Goal: Task Accomplishment & Management: Use online tool/utility

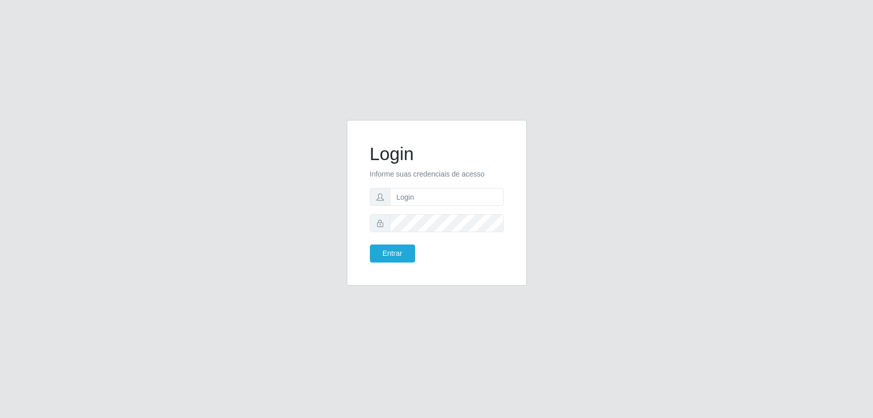
click at [395, 196] on input "text" at bounding box center [447, 197] width 114 height 18
click at [397, 194] on input "text" at bounding box center [447, 197] width 114 height 18
type input "[PERSON_NAME][EMAIL_ADDRESS][PERSON_NAME][DOMAIN_NAME]"
click at [400, 247] on button "Entrar" at bounding box center [392, 253] width 45 height 18
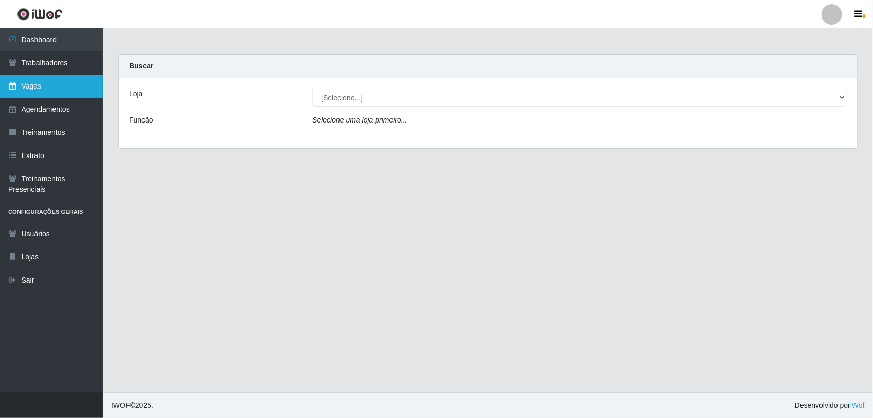
click at [62, 85] on link "Vagas" at bounding box center [51, 86] width 103 height 23
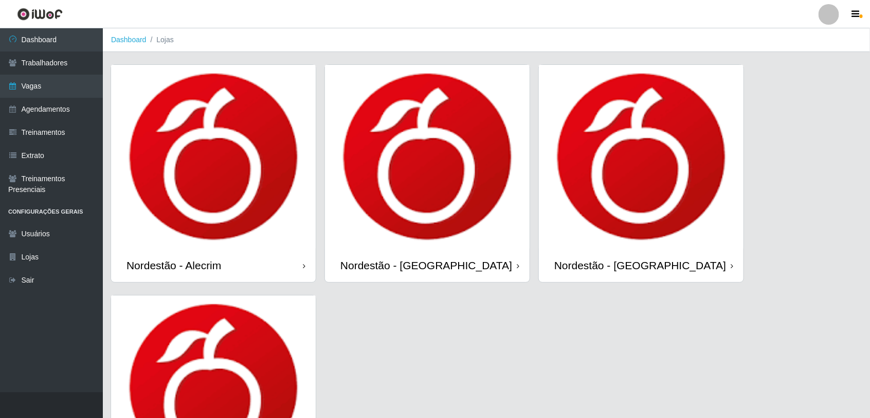
click at [448, 194] on img at bounding box center [427, 157] width 205 height 184
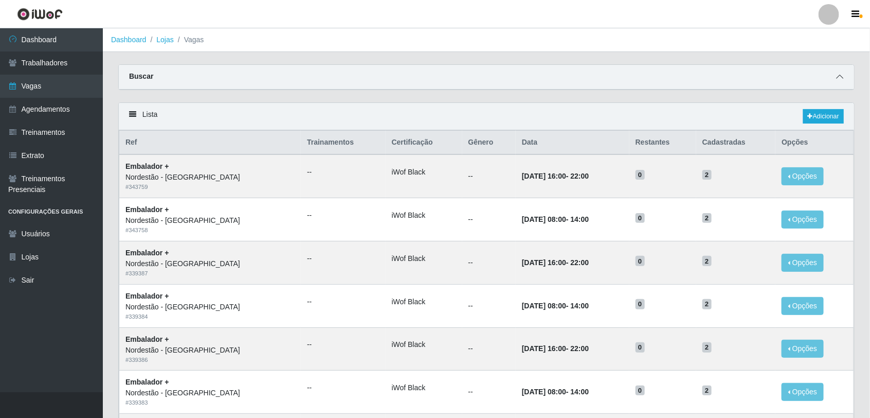
click at [836, 78] on icon at bounding box center [839, 76] width 7 height 7
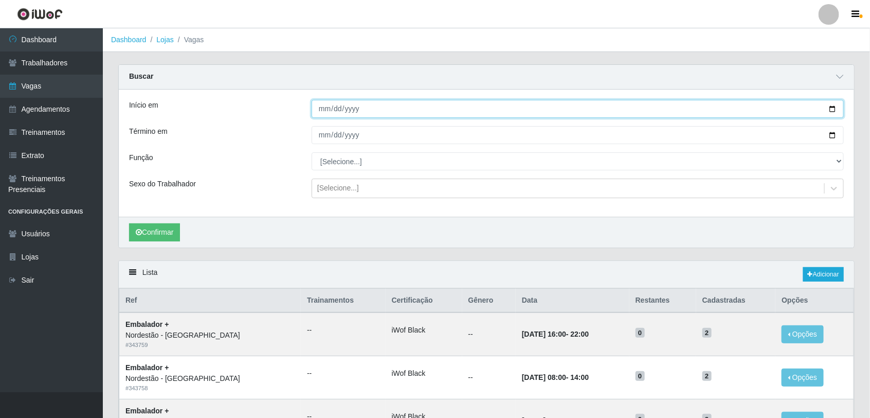
click at [423, 109] on input "Início em" at bounding box center [578, 109] width 532 height 18
type input "[DATE]"
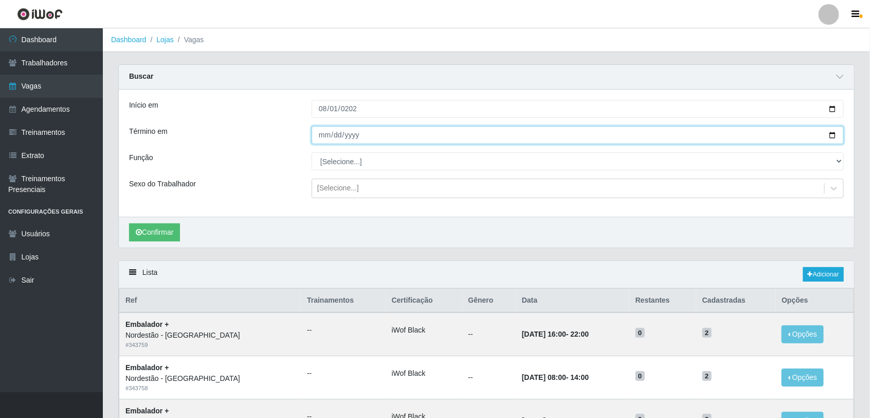
drag, startPoint x: 371, startPoint y: 134, endPoint x: 399, endPoint y: 135, distance: 27.3
click at [382, 135] on input "Término em" at bounding box center [578, 135] width 532 height 18
type input "[DATE]"
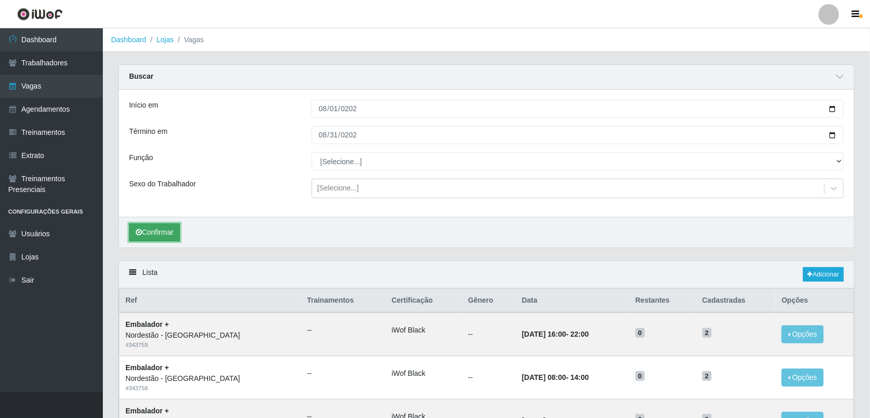
click at [171, 230] on button "Confirmar" at bounding box center [154, 232] width 51 height 18
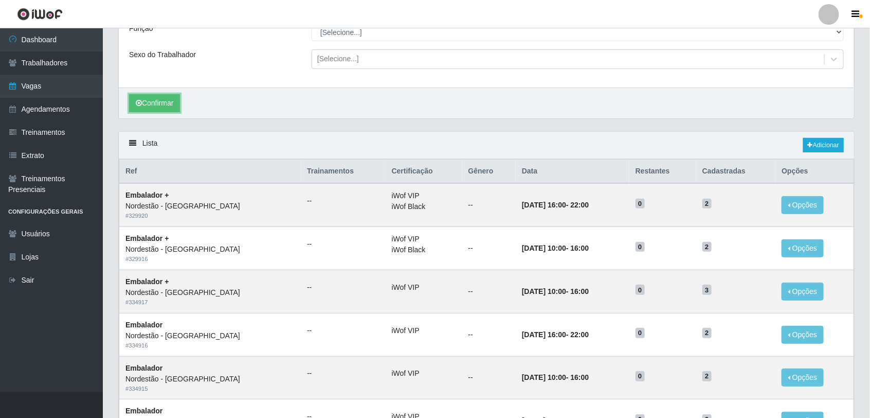
scroll to position [193, 0]
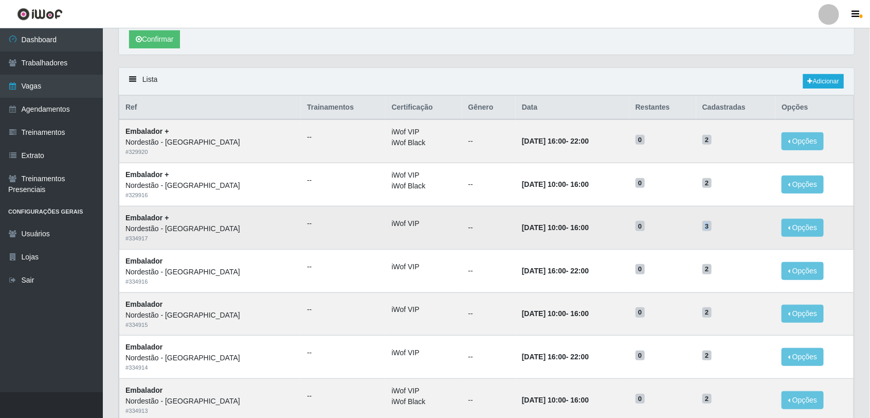
drag, startPoint x: 711, startPoint y: 225, endPoint x: 702, endPoint y: 225, distance: 9.3
click at [702, 225] on td "3" at bounding box center [737, 227] width 80 height 43
drag, startPoint x: 540, startPoint y: 229, endPoint x: 606, endPoint y: 226, distance: 65.9
click at [606, 226] on td "31/08/2025, 10:00 - 16:00" at bounding box center [573, 227] width 114 height 43
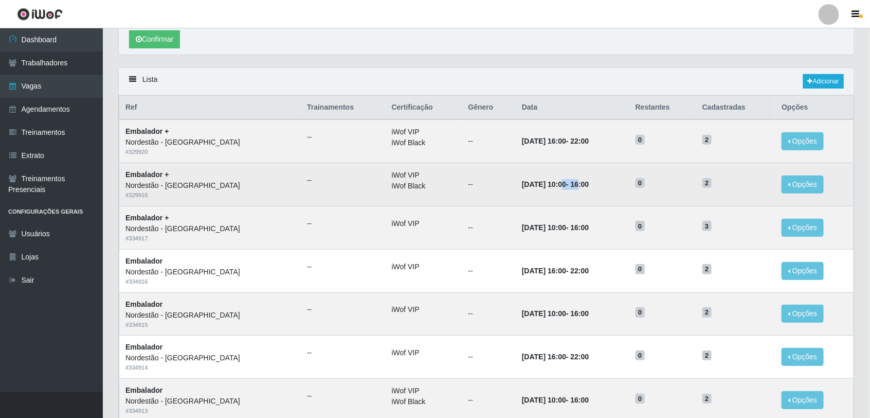
drag, startPoint x: 606, startPoint y: 226, endPoint x: 573, endPoint y: 186, distance: 52.2
click at [573, 186] on strong "31/08/2025, 10:00 - 16:00" at bounding box center [555, 184] width 67 height 8
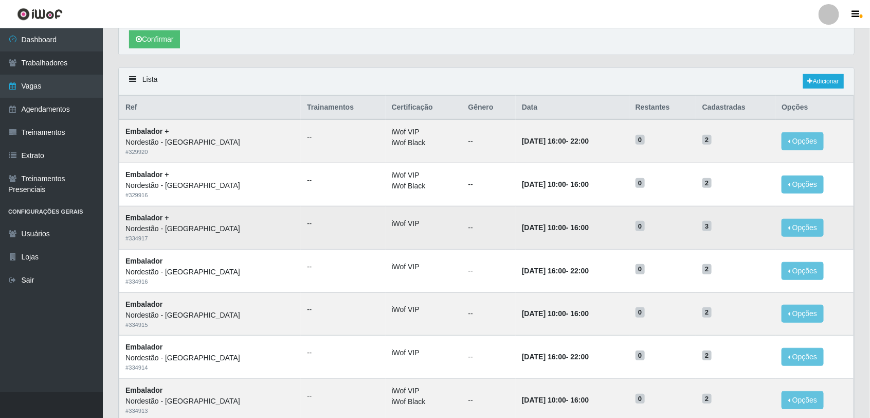
drag, startPoint x: 573, startPoint y: 186, endPoint x: 712, endPoint y: 230, distance: 146.7
click at [712, 230] on span "3" at bounding box center [707, 226] width 9 height 10
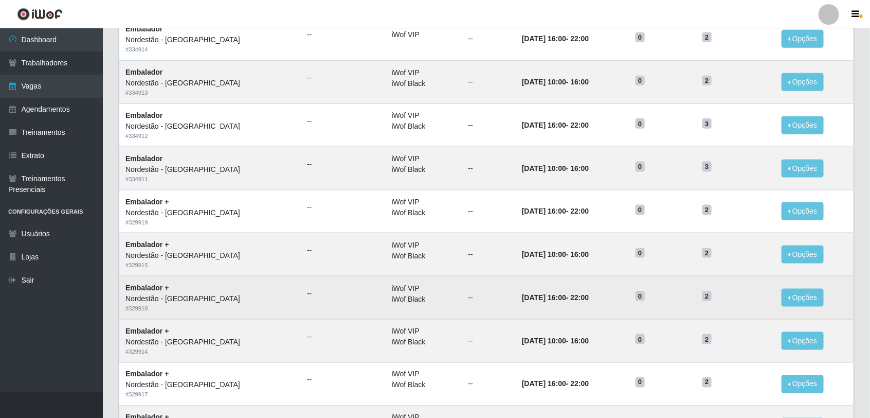
scroll to position [615, 0]
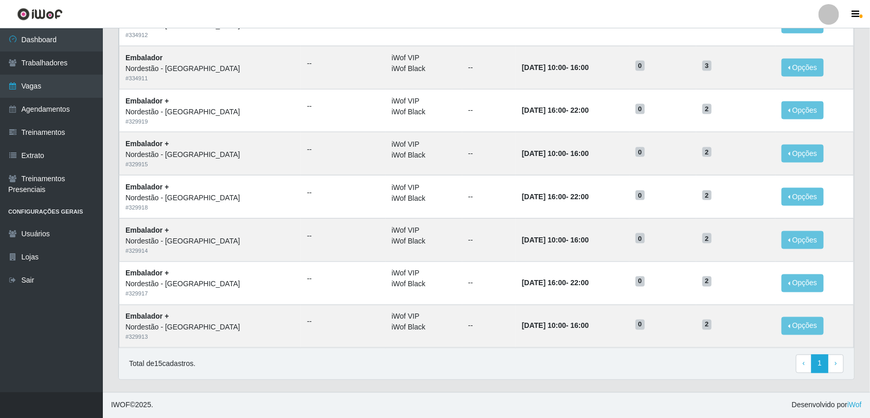
click at [845, 361] on div "Total de 15 cadastros. ‹ Previous 1 › Next" at bounding box center [487, 363] width 736 height 31
click at [837, 362] on span "›" at bounding box center [836, 363] width 3 height 8
click at [830, 369] on link "› Next" at bounding box center [836, 363] width 16 height 19
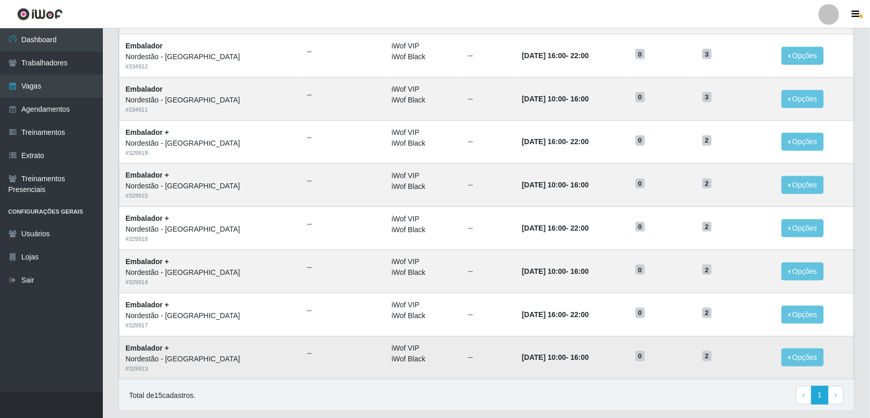
scroll to position [456, 0]
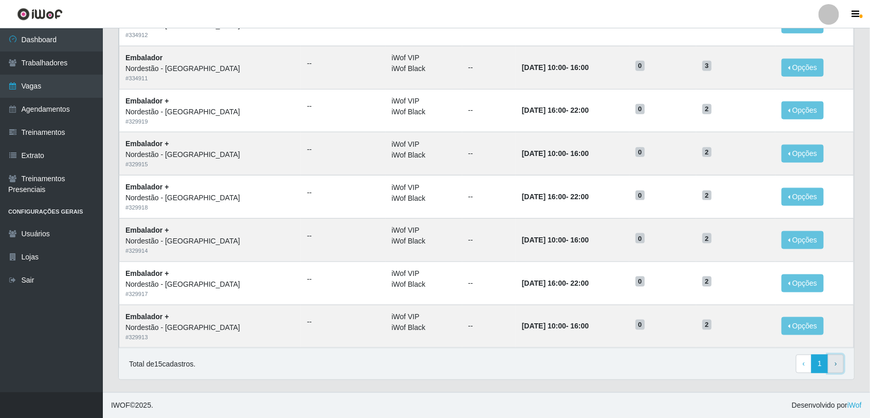
click at [838, 365] on link "› Next" at bounding box center [836, 363] width 16 height 19
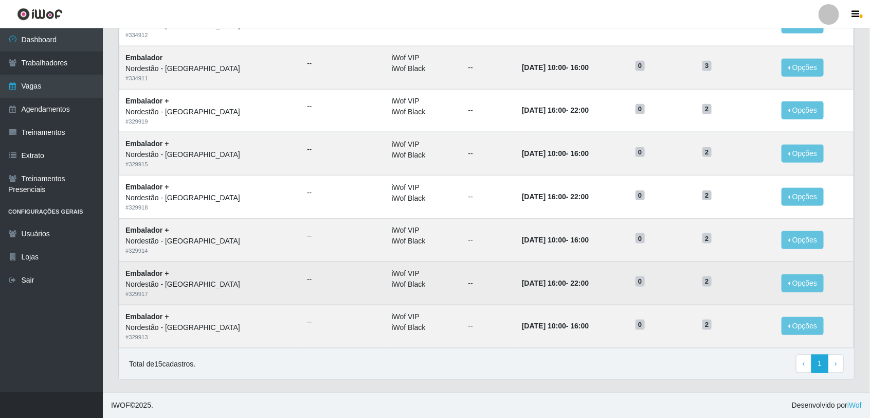
scroll to position [456, 0]
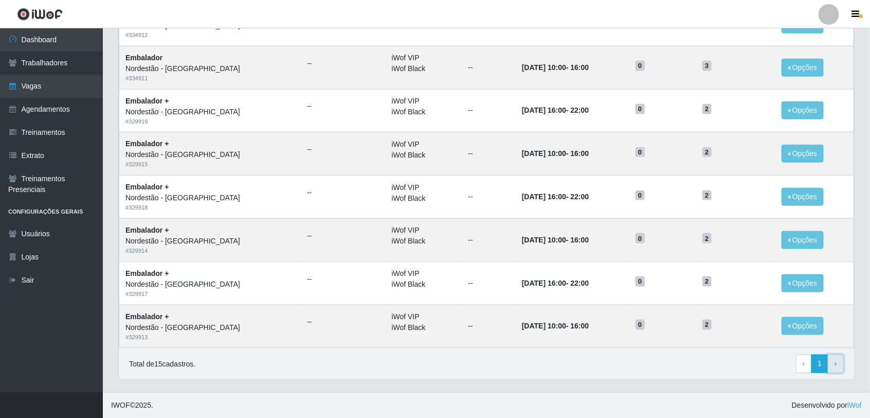
click at [833, 363] on link "› Next" at bounding box center [836, 363] width 16 height 19
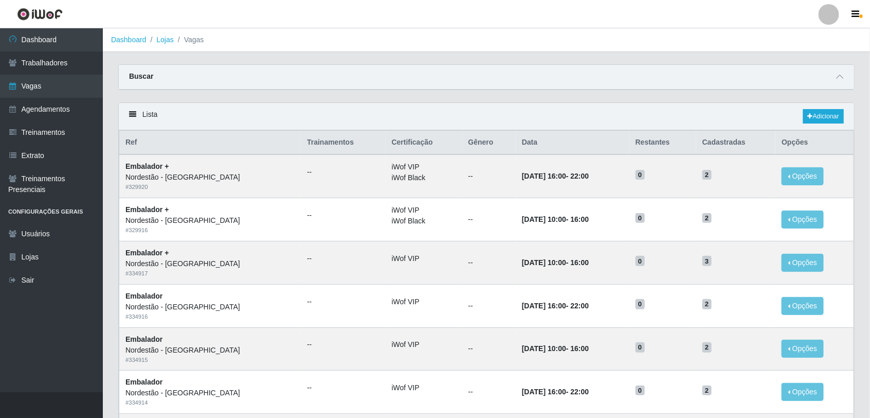
click at [134, 114] on icon at bounding box center [132, 114] width 7 height 7
click at [128, 114] on div "Lista Adicionar" at bounding box center [487, 116] width 736 height 27
click at [127, 114] on div "Lista Adicionar" at bounding box center [487, 116] width 736 height 27
drag, startPoint x: 127, startPoint y: 114, endPoint x: 141, endPoint y: 113, distance: 14.4
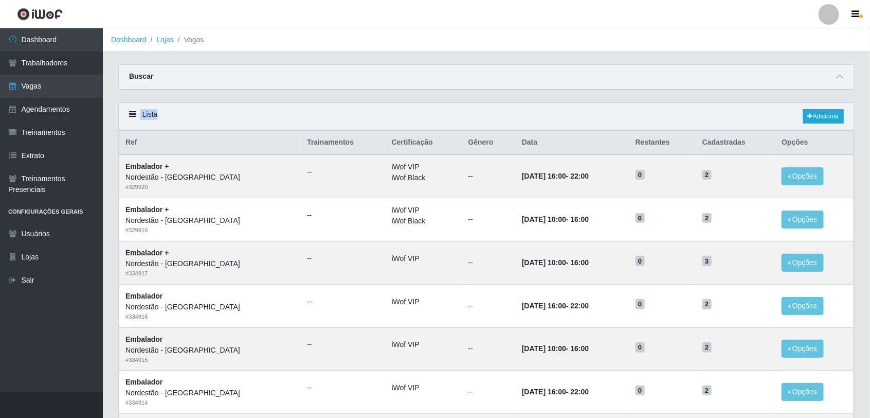
click at [141, 113] on div "Lista Adicionar" at bounding box center [487, 116] width 736 height 27
click at [193, 116] on div "Lista Adicionar" at bounding box center [487, 116] width 736 height 27
click at [64, 115] on link "Agendamentos" at bounding box center [51, 109] width 103 height 23
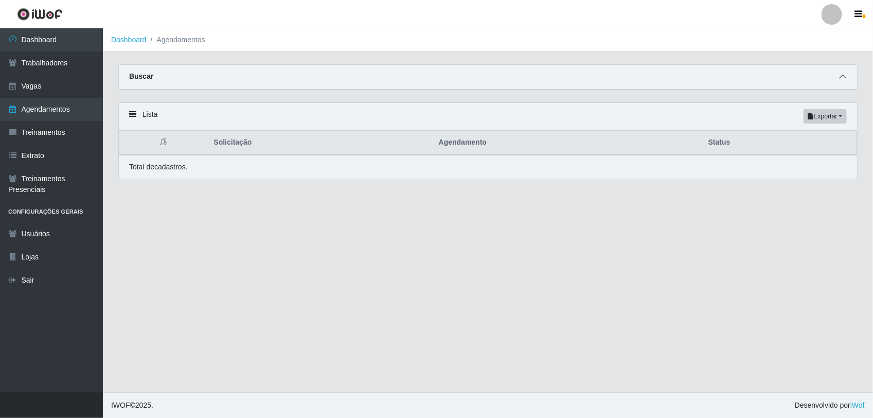
click at [842, 80] on icon at bounding box center [842, 76] width 7 height 7
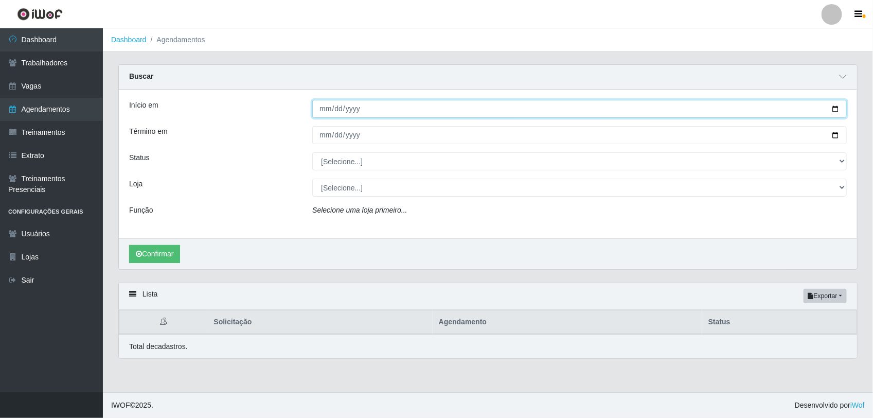
click at [323, 114] on input "Início em" at bounding box center [579, 109] width 534 height 18
type input "[DATE]"
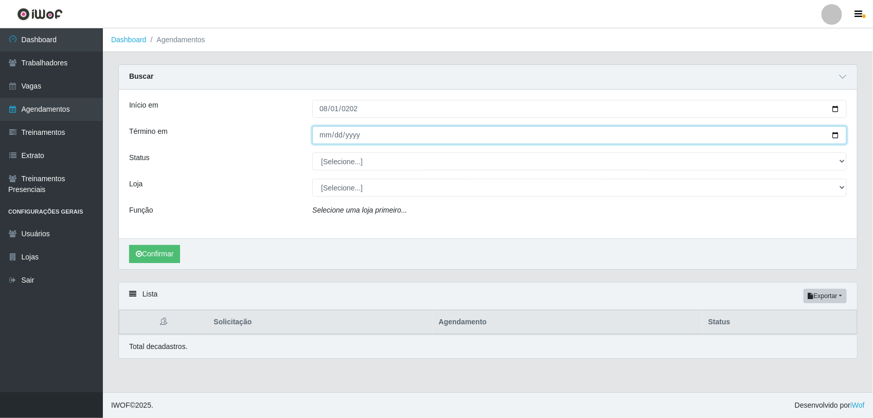
click at [319, 136] on input "Término em" at bounding box center [579, 135] width 534 height 18
type input "[DATE]"
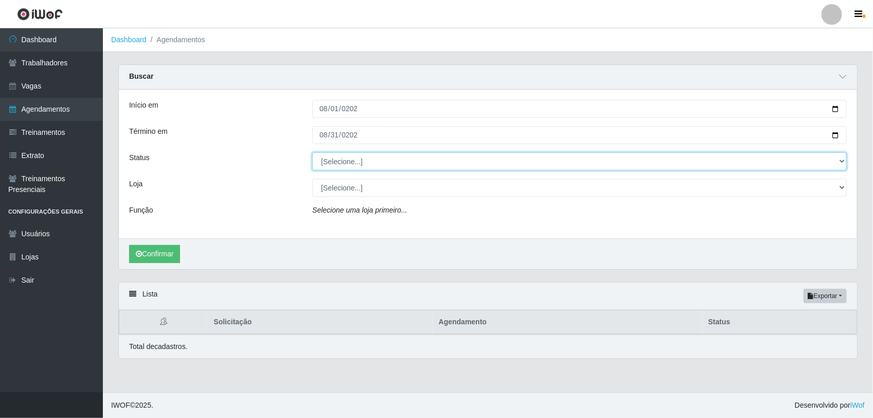
click at [340, 160] on select "[Selecione...] AGENDADO AGUARDANDO LIBERAR EM ANDAMENTO EM REVISÃO FINALIZADO C…" at bounding box center [579, 161] width 534 height 18
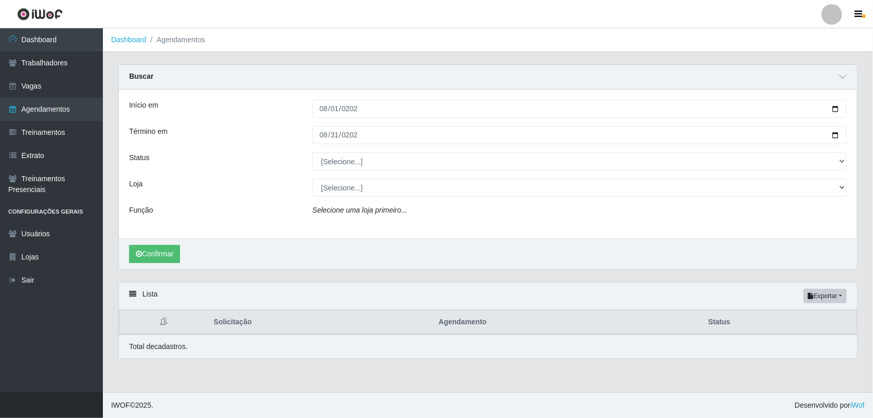
click at [250, 184] on div "Loja" at bounding box center [212, 187] width 183 height 18
click at [173, 251] on button "Confirmar" at bounding box center [154, 254] width 51 height 18
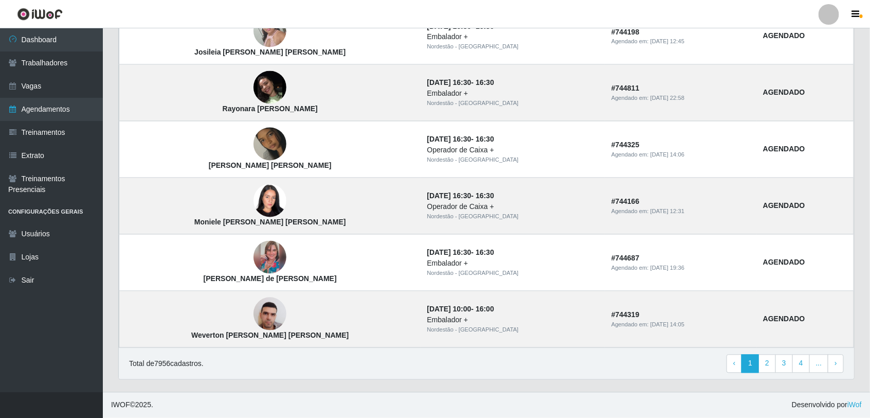
scroll to position [838, 0]
click at [799, 363] on link "4" at bounding box center [801, 363] width 17 height 19
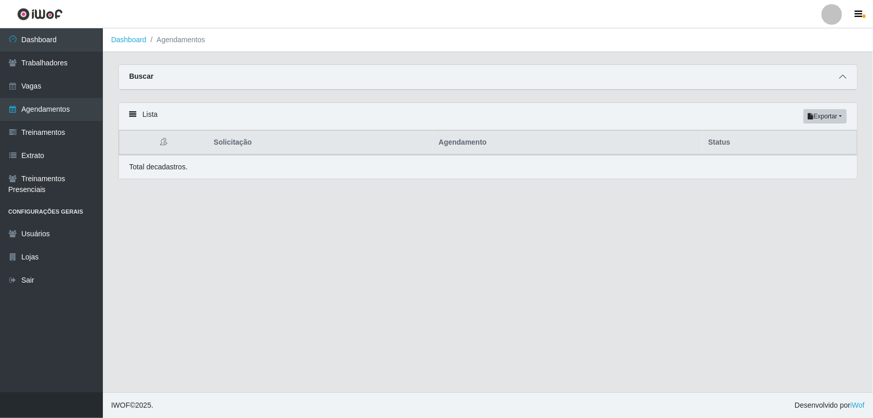
click at [843, 76] on icon at bounding box center [842, 76] width 7 height 7
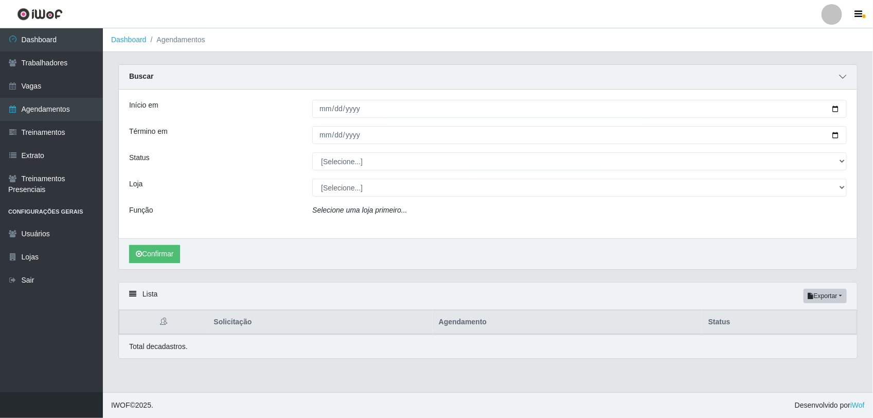
click at [843, 76] on icon at bounding box center [842, 76] width 7 height 7
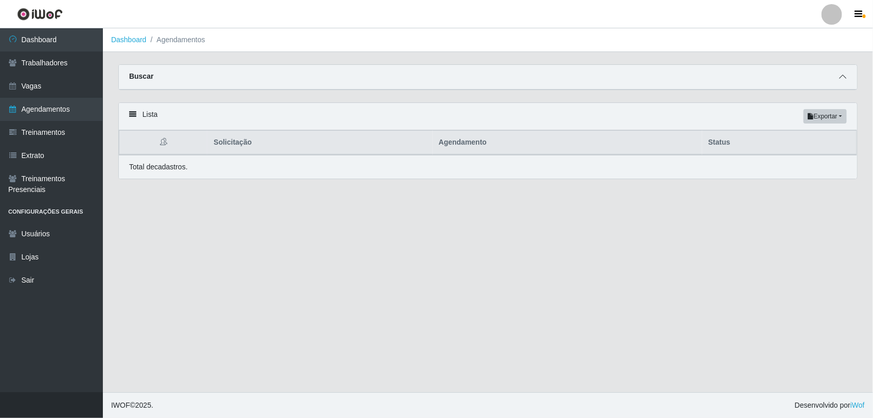
click at [843, 73] on icon at bounding box center [842, 76] width 7 height 7
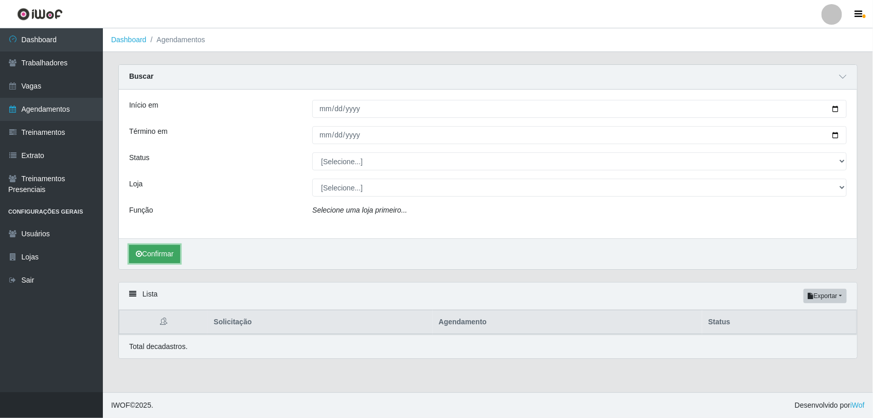
click at [161, 251] on button "Confirmar" at bounding box center [154, 254] width 51 height 18
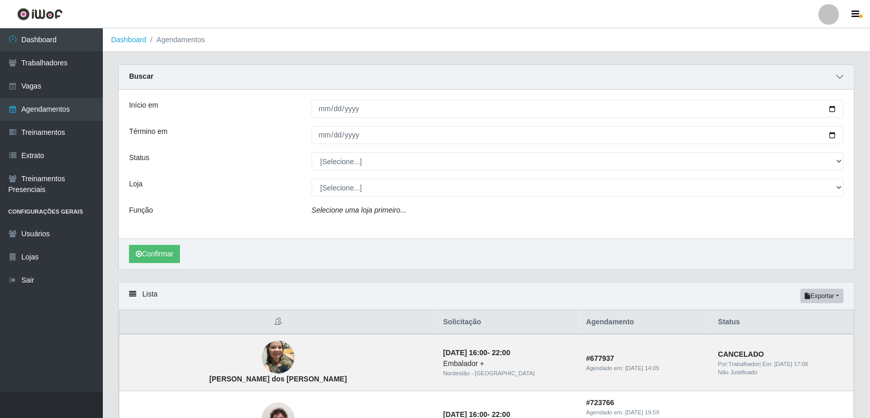
click at [843, 75] on icon at bounding box center [839, 76] width 7 height 7
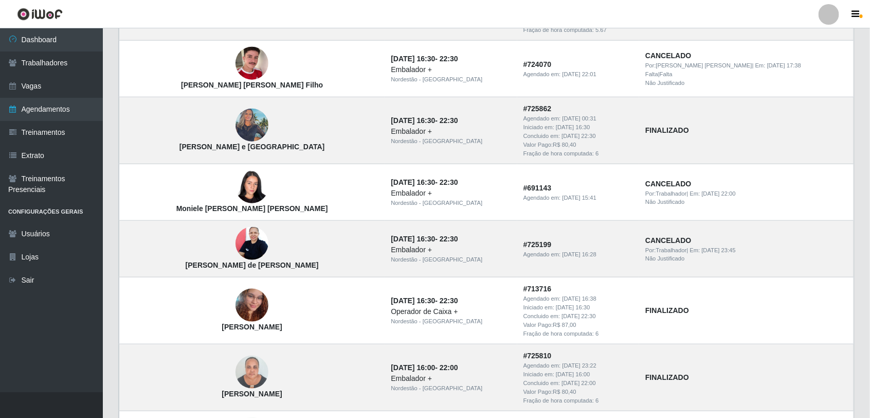
scroll to position [579, 0]
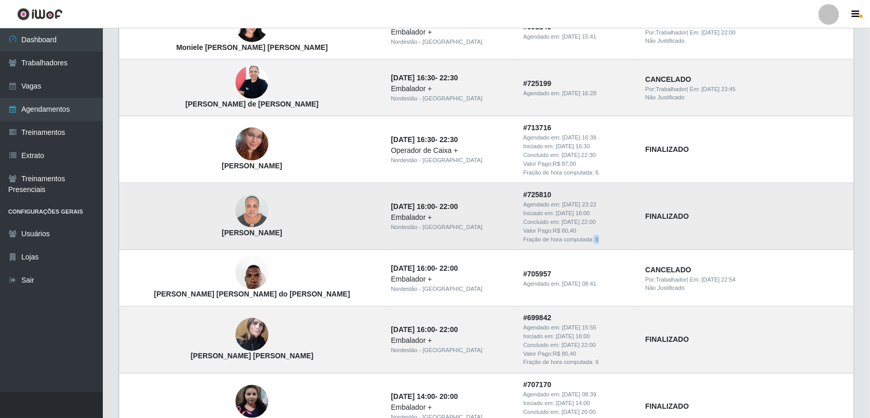
drag, startPoint x: 551, startPoint y: 241, endPoint x: 559, endPoint y: 241, distance: 7.7
click at [559, 241] on div "Fração de hora computada: 6" at bounding box center [579, 239] width 110 height 9
drag, startPoint x: 559, startPoint y: 241, endPoint x: 530, endPoint y: 228, distance: 32.0
click at [530, 228] on div "Valor Pago: R$ 80,40" at bounding box center [579, 230] width 110 height 9
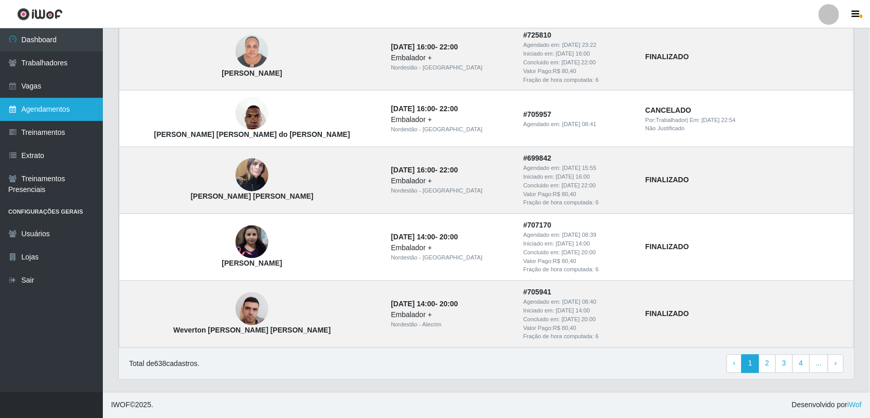
scroll to position [676, 0]
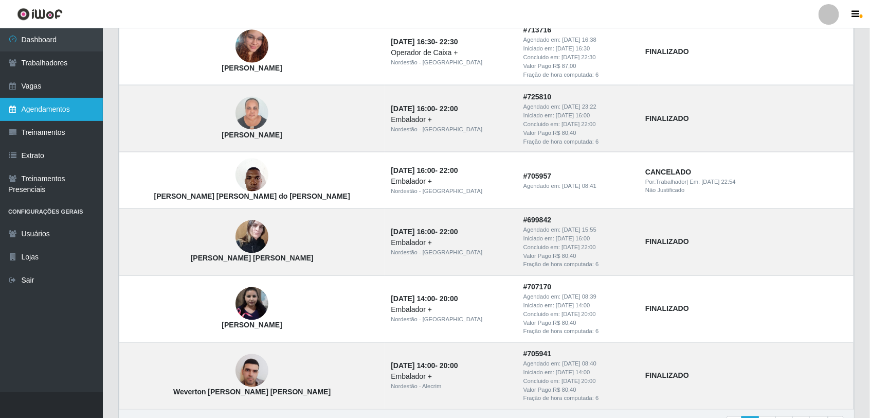
click at [47, 114] on link "Agendamentos" at bounding box center [51, 109] width 103 height 23
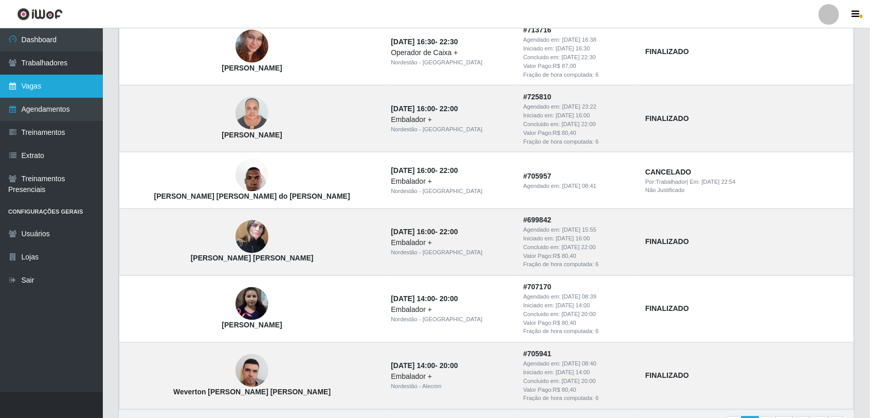
click at [42, 88] on link "Vagas" at bounding box center [51, 86] width 103 height 23
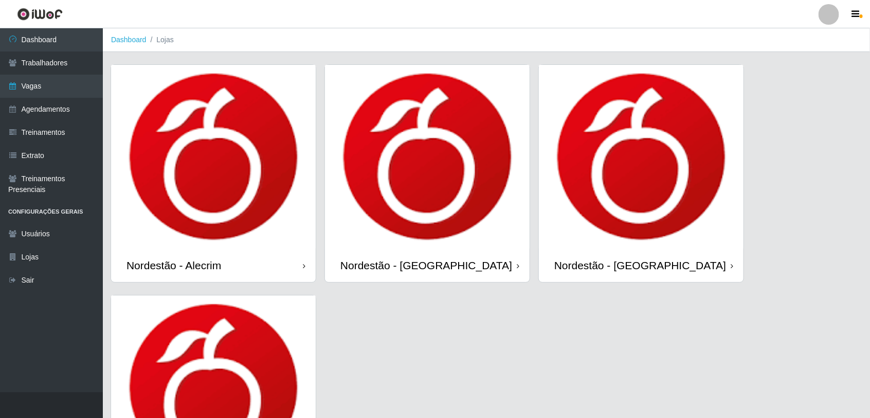
click at [285, 160] on img at bounding box center [213, 157] width 205 height 184
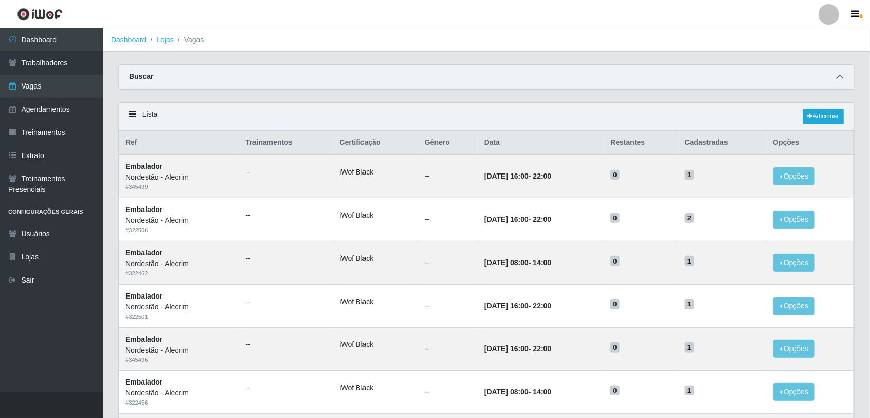
click at [838, 76] on icon at bounding box center [839, 76] width 7 height 7
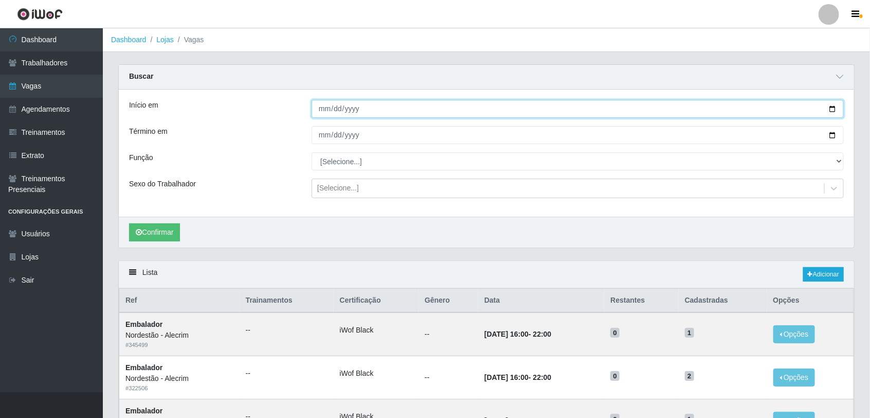
click at [327, 109] on input "Início em" at bounding box center [578, 109] width 532 height 18
type input "[DATE]"
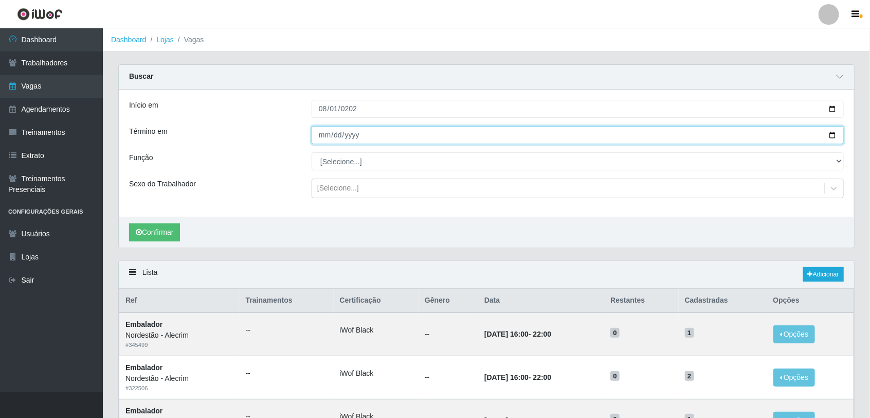
click at [323, 134] on input "Término em" at bounding box center [578, 135] width 532 height 18
type input "[DATE]"
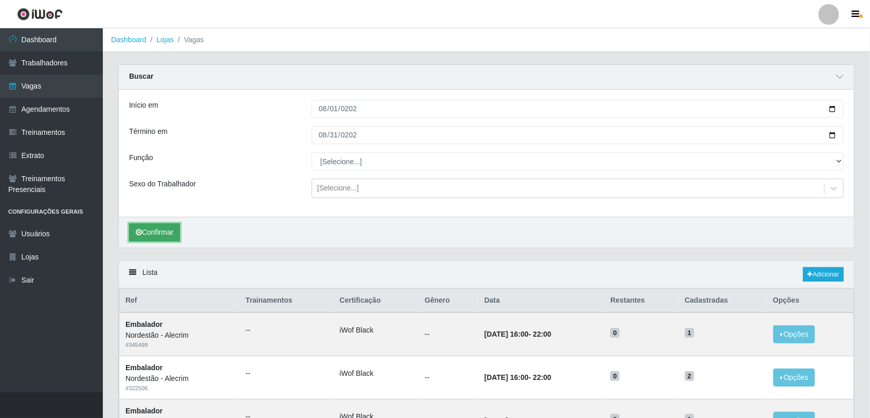
click at [165, 234] on button "Confirmar" at bounding box center [154, 232] width 51 height 18
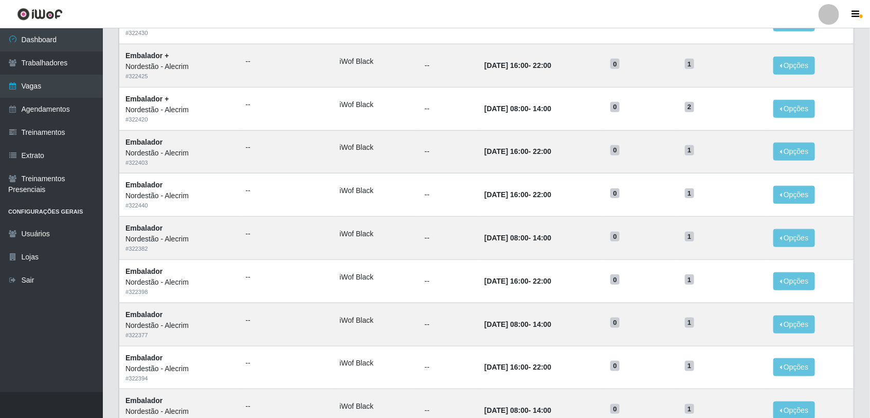
scroll to position [579, 0]
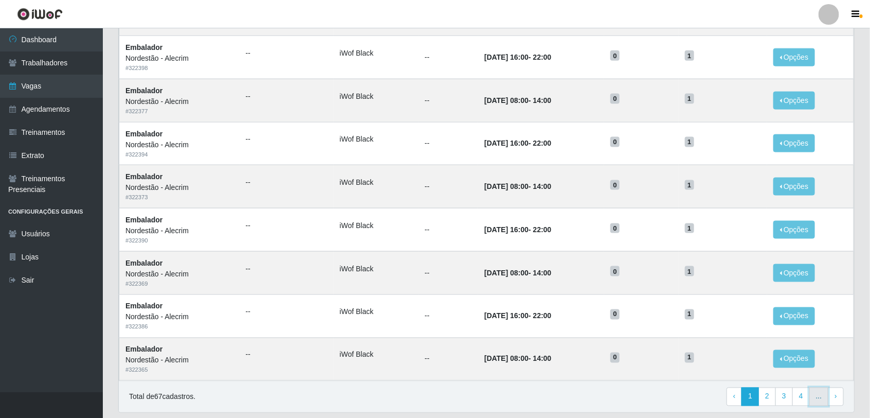
click at [814, 399] on link "..." at bounding box center [820, 396] width 20 height 19
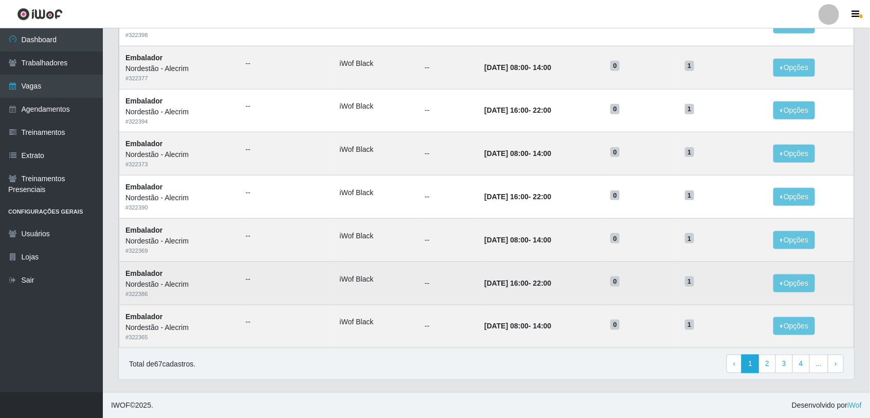
scroll to position [456, 0]
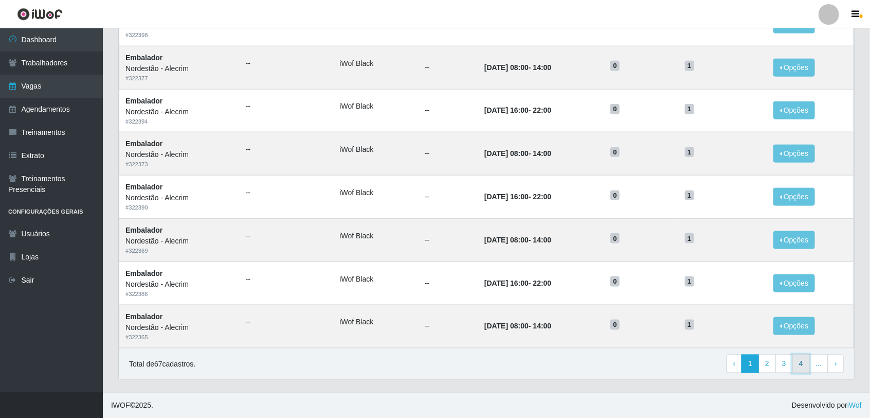
click at [799, 368] on link "4" at bounding box center [801, 363] width 17 height 19
click at [826, 363] on link "5" at bounding box center [820, 363] width 17 height 19
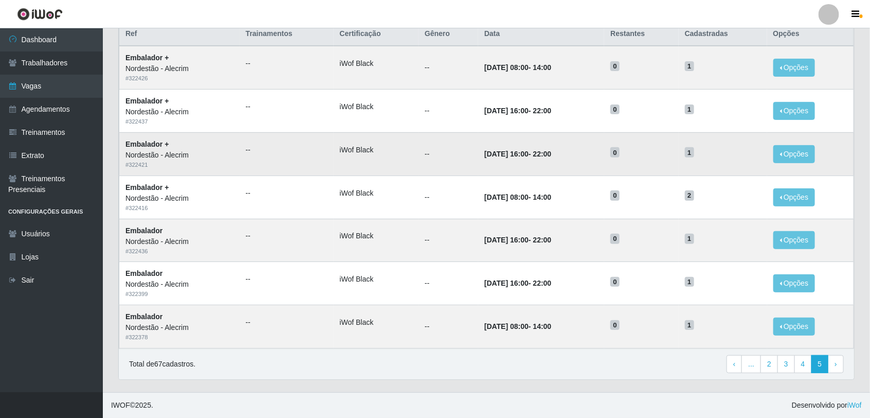
scroll to position [111, 0]
click at [45, 102] on link "Agendamentos" at bounding box center [51, 109] width 103 height 23
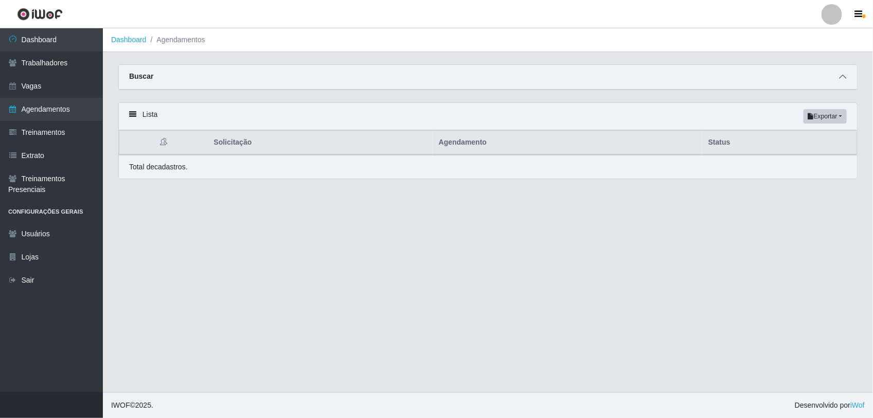
click at [841, 78] on icon at bounding box center [842, 76] width 7 height 7
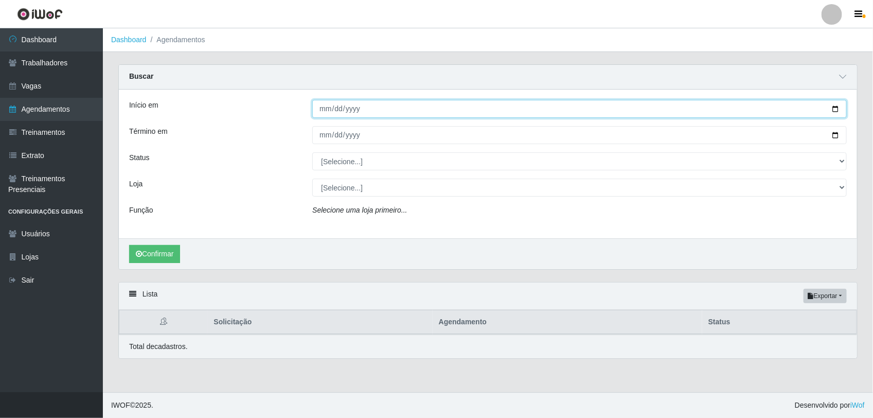
click at [831, 106] on input "Início em" at bounding box center [579, 109] width 534 height 18
click at [833, 106] on input "Início em" at bounding box center [579, 109] width 534 height 18
type input "[DATE]"
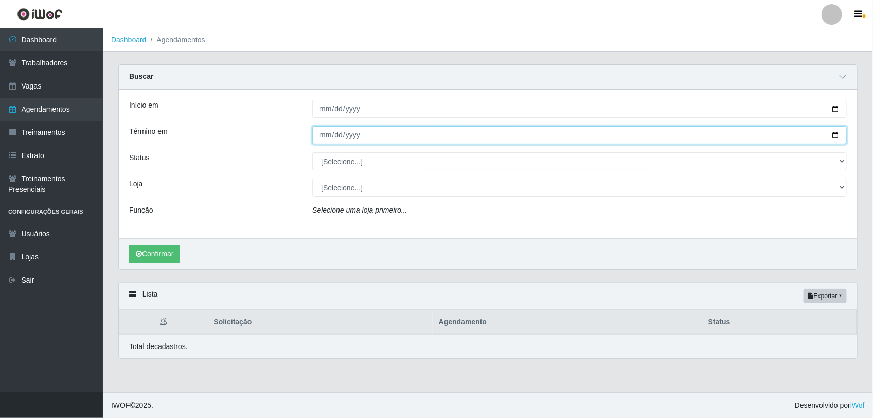
click at [834, 136] on input "Término em" at bounding box center [579, 135] width 534 height 18
type input "[DATE]"
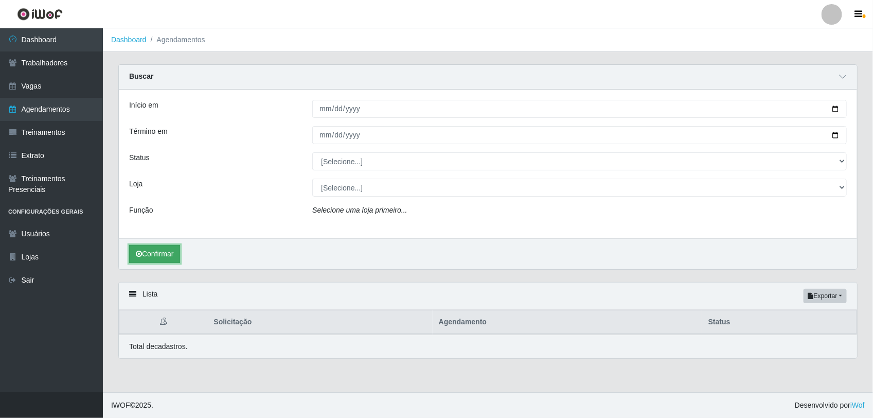
click at [160, 255] on button "Confirmar" at bounding box center [154, 254] width 51 height 18
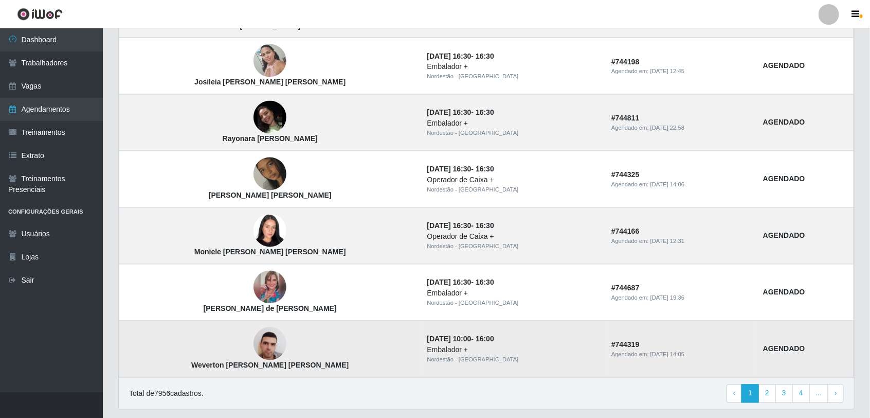
scroll to position [838, 0]
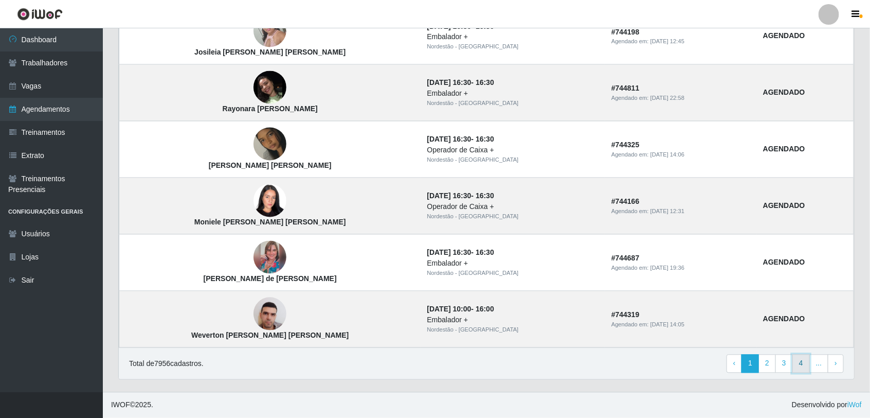
click at [798, 362] on link "4" at bounding box center [801, 363] width 17 height 19
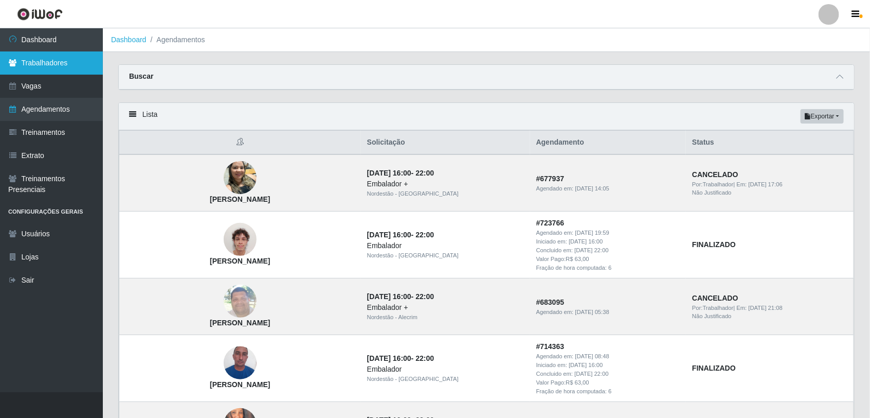
click at [63, 60] on link "Trabalhadores" at bounding box center [51, 62] width 103 height 23
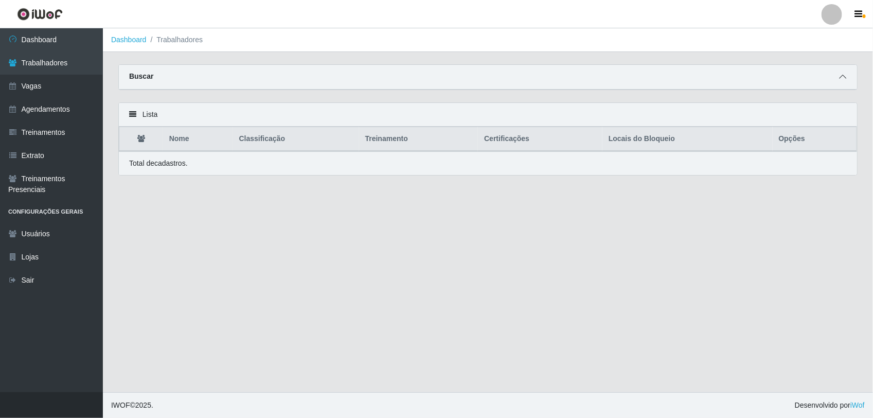
click at [840, 78] on icon at bounding box center [842, 76] width 7 height 7
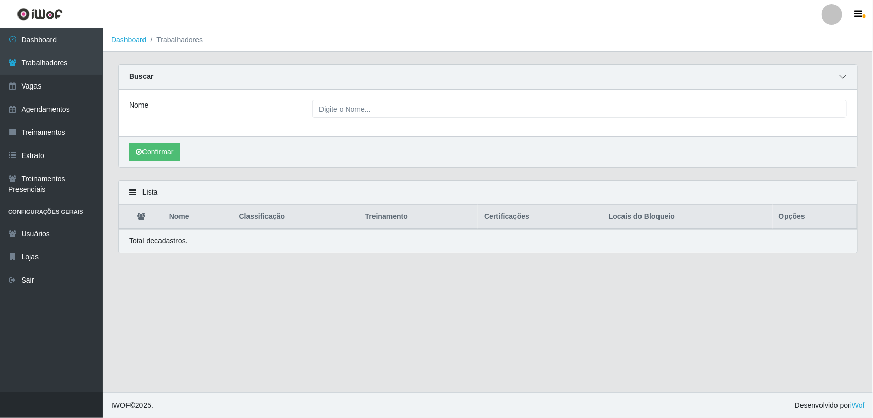
click at [840, 78] on icon at bounding box center [842, 76] width 7 height 7
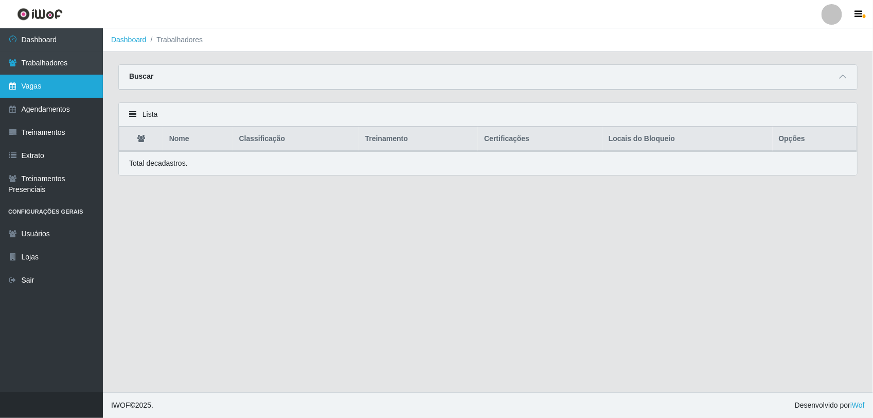
click at [51, 90] on link "Vagas" at bounding box center [51, 86] width 103 height 23
